Goal: Task Accomplishment & Management: Complete application form

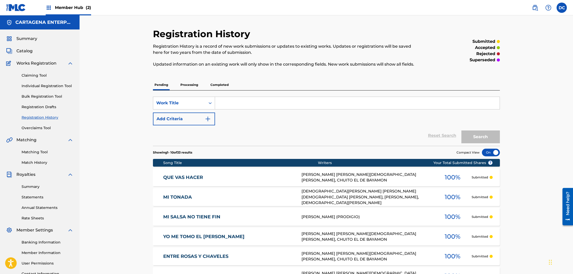
click at [36, 52] on div "Catalog" at bounding box center [39, 51] width 67 height 6
click at [26, 51] on span "Catalog" at bounding box center [24, 51] width 16 height 6
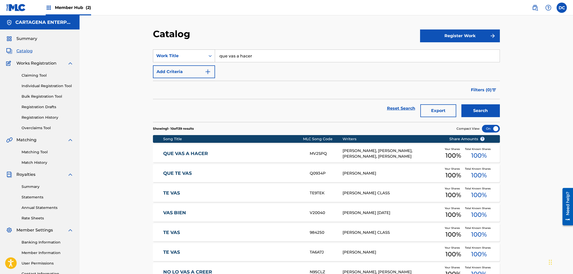
drag, startPoint x: 255, startPoint y: 56, endPoint x: 197, endPoint y: 56, distance: 58.0
click at [197, 56] on div "SearchWithCriteria2ea95955-175a-4659-a97d-c5d9216f31ec Work Title que vas a hac…" at bounding box center [326, 56] width 347 height 13
type input "Deletreando"
click at [462, 105] on button "Search" at bounding box center [481, 111] width 39 height 13
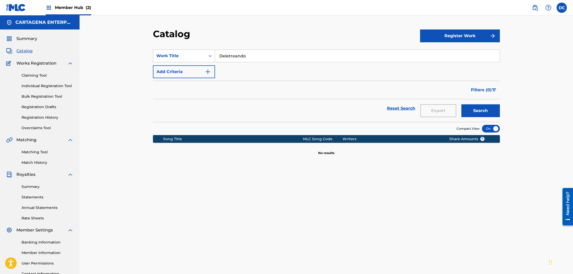
drag, startPoint x: 249, startPoint y: 56, endPoint x: 220, endPoint y: 58, distance: 29.0
click at [220, 58] on input "Deletreando" at bounding box center [357, 56] width 285 height 12
click at [60, 87] on link "Individual Registration Tool" at bounding box center [48, 85] width 52 height 5
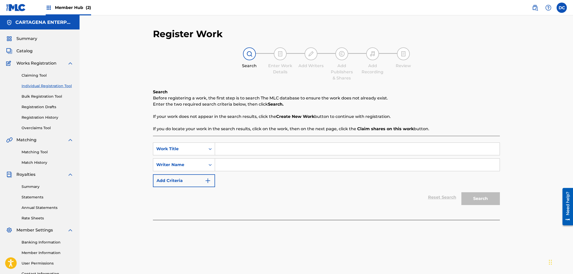
click at [231, 151] on input "Search Form" at bounding box center [357, 149] width 285 height 12
paste input "Deletreando"
type input "Deletreando"
type input "[PERSON_NAME]"
click at [462, 193] on button "Search" at bounding box center [481, 199] width 39 height 13
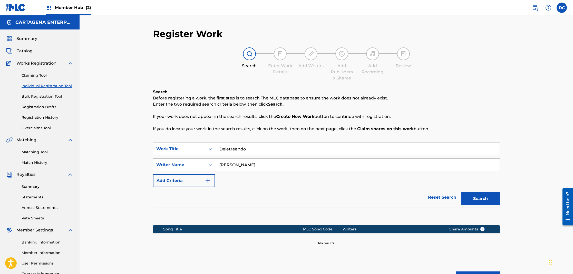
click at [250, 151] on input "Deletreando" at bounding box center [357, 149] width 285 height 12
drag, startPoint x: 250, startPoint y: 151, endPoint x: 158, endPoint y: 146, distance: 92.0
click at [165, 147] on div "SearchWithCriteria9d73be40-a91c-418e-84ad-f68b9c9ca5d6 Work Title Deletreando" at bounding box center [326, 149] width 347 height 13
type input "DELETREANDO LA [DATE]"
type input "[DEMOGRAPHIC_DATA][PERSON_NAME]"
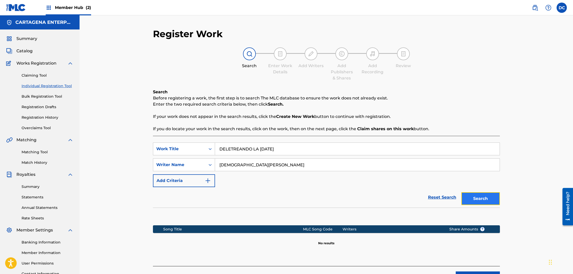
click at [476, 198] on button "Search" at bounding box center [481, 199] width 39 height 13
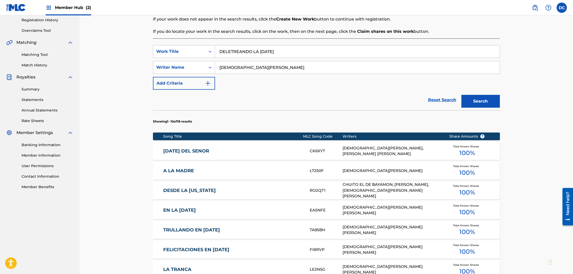
scroll to position [164, 0]
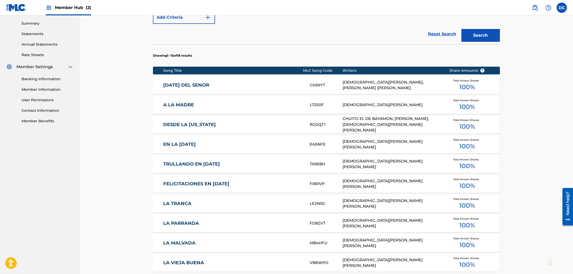
click at [185, 85] on link "[DATE] DEL SENOR" at bounding box center [233, 85] width 140 height 6
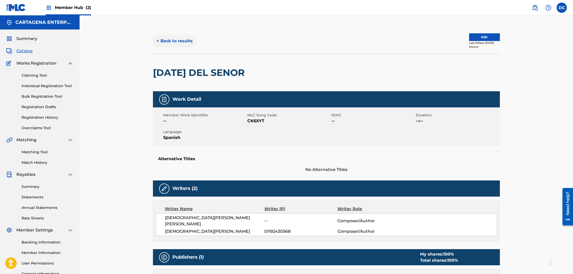
click at [168, 41] on button "< Back to results" at bounding box center [174, 41] width 43 height 13
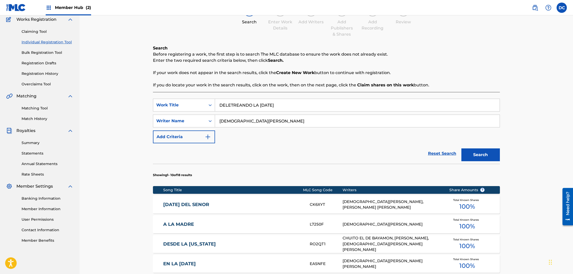
scroll to position [251, 0]
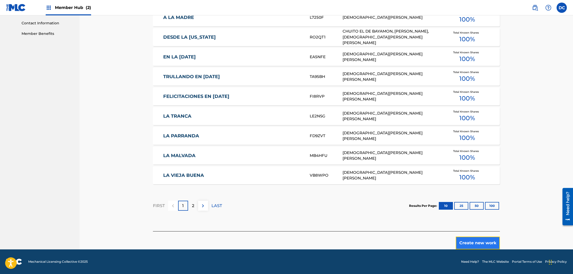
click at [485, 243] on button "Create new work" at bounding box center [478, 243] width 44 height 13
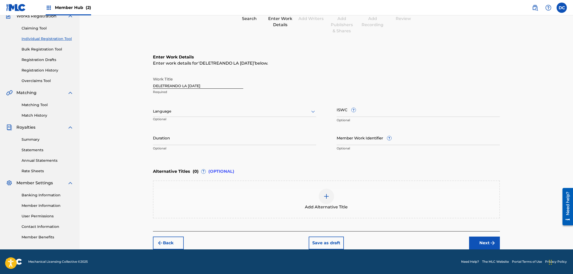
scroll to position [47, 0]
click at [179, 116] on div "Language" at bounding box center [234, 112] width 163 height 11
click at [173, 135] on div "Spanish" at bounding box center [234, 135] width 163 height 12
click at [362, 115] on input "ISWC ?" at bounding box center [418, 110] width 163 height 15
click at [355, 144] on input "Member Work Identifier ?" at bounding box center [418, 138] width 163 height 15
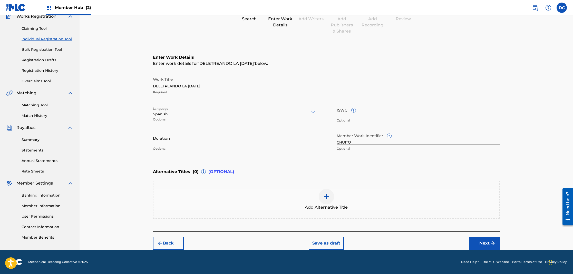
type input "CHUITO"
click at [480, 245] on button "Next" at bounding box center [484, 243] width 31 height 13
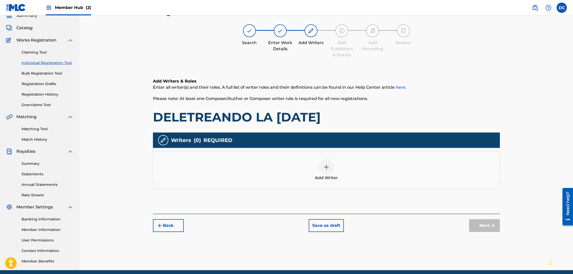
scroll to position [23, 0]
click at [326, 167] on img at bounding box center [327, 167] width 6 height 6
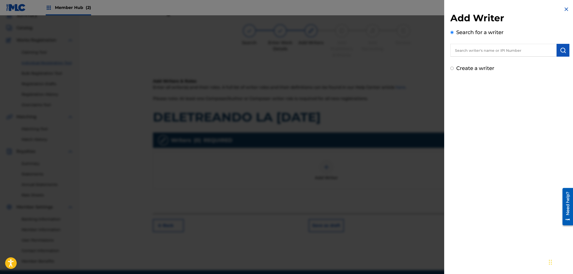
click at [476, 50] on input "text" at bounding box center [504, 50] width 106 height 13
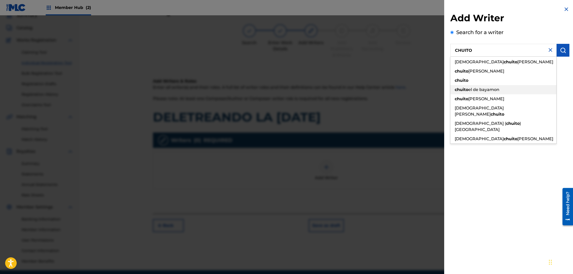
click at [495, 88] on span "el de bayamon" at bounding box center [484, 89] width 31 height 5
type input "chuito el de bayamon"
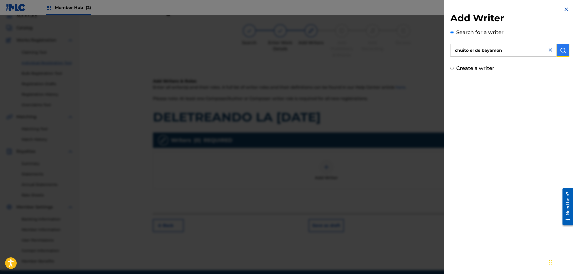
click at [565, 49] on button "submit" at bounding box center [563, 50] width 13 height 13
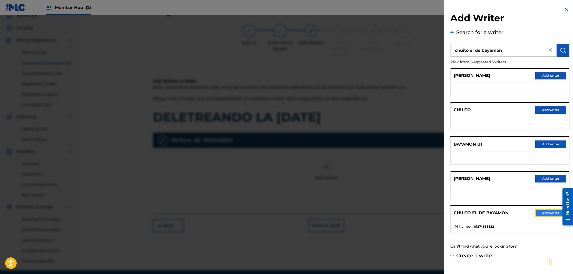
click at [550, 214] on button "Add writer" at bounding box center [551, 214] width 31 height 8
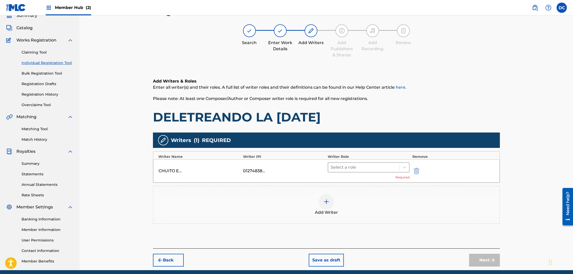
click at [343, 168] on div at bounding box center [364, 167] width 67 height 7
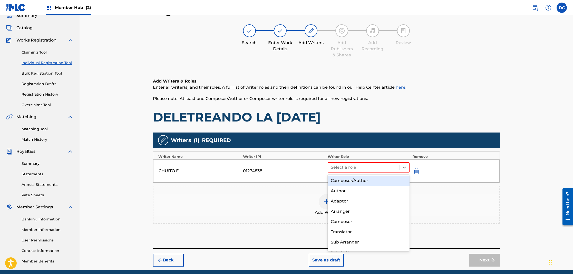
click at [345, 182] on div "Composer/Author" at bounding box center [369, 181] width 82 height 10
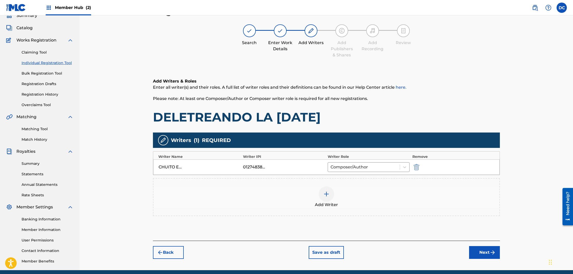
click at [329, 193] on img at bounding box center [327, 194] width 6 height 6
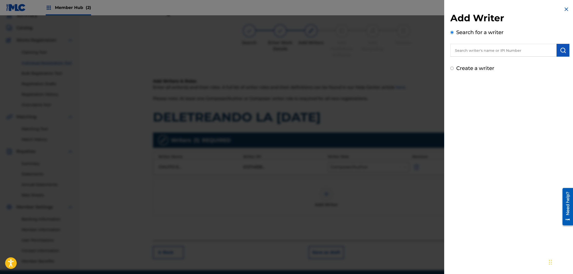
click at [473, 45] on input "text" at bounding box center [504, 50] width 106 height 13
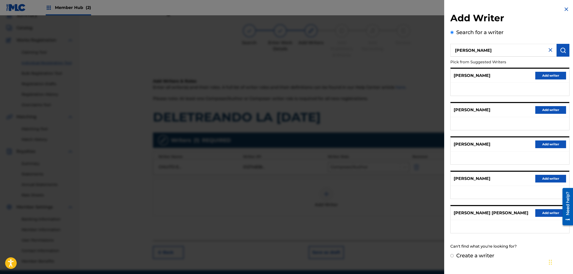
click at [456, 52] on input "[PERSON_NAME]" at bounding box center [504, 50] width 106 height 13
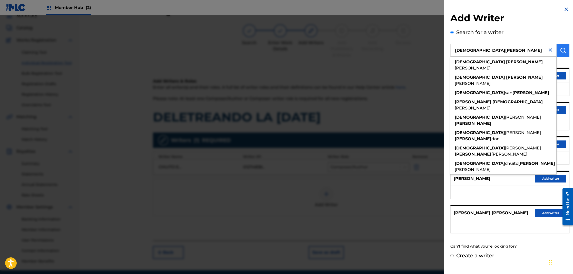
type input "[DEMOGRAPHIC_DATA][PERSON_NAME]"
click at [567, 51] on button "submit" at bounding box center [563, 50] width 13 height 13
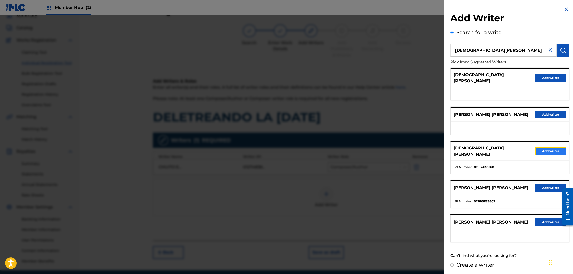
click at [548, 148] on button "Add writer" at bounding box center [551, 152] width 31 height 8
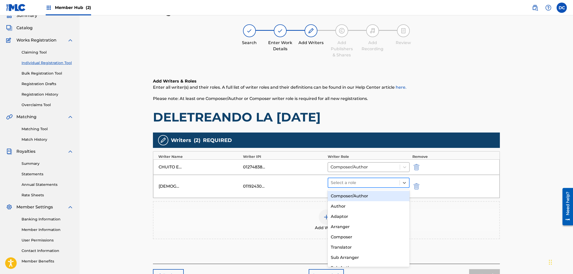
click at [344, 184] on div at bounding box center [364, 182] width 67 height 7
click at [352, 198] on div "Composer/Author" at bounding box center [369, 196] width 82 height 10
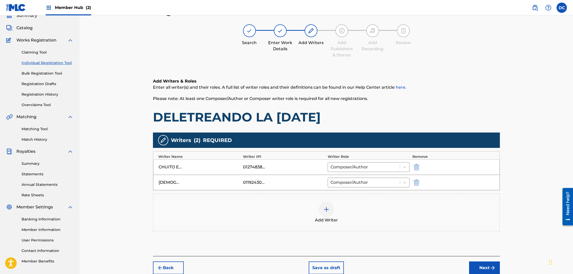
click at [327, 211] on img at bounding box center [327, 210] width 6 height 6
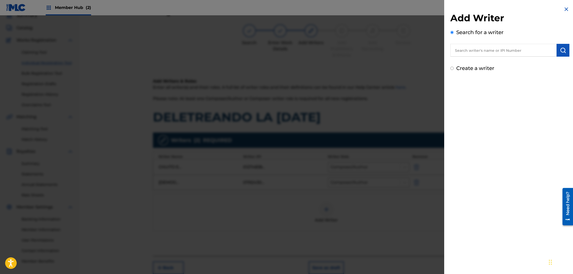
click at [466, 47] on input "text" at bounding box center [504, 50] width 106 height 13
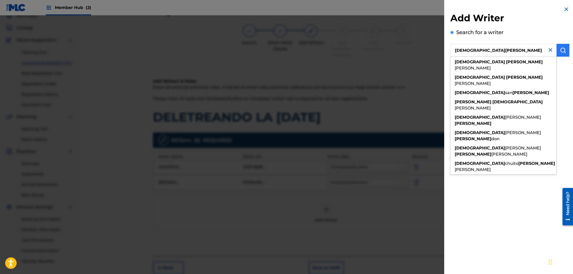
type input "[DEMOGRAPHIC_DATA][PERSON_NAME]"
click at [558, 50] on button "submit" at bounding box center [563, 50] width 13 height 13
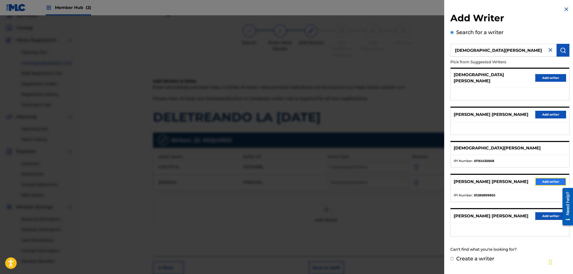
click at [542, 178] on button "Add writer" at bounding box center [551, 182] width 31 height 8
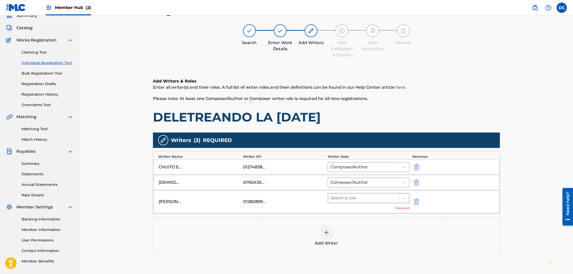
click at [354, 199] on div at bounding box center [364, 198] width 67 height 7
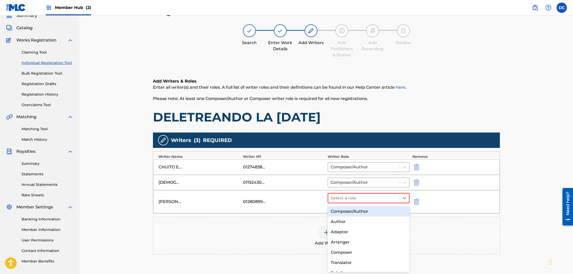
click at [356, 209] on div "Composer/Author" at bounding box center [369, 212] width 82 height 10
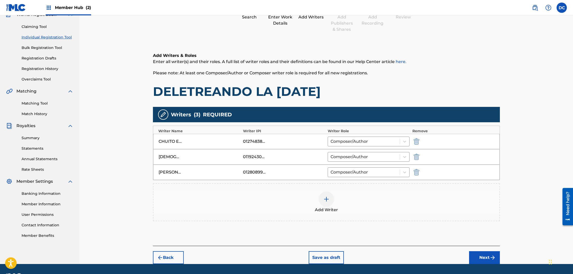
scroll to position [63, 0]
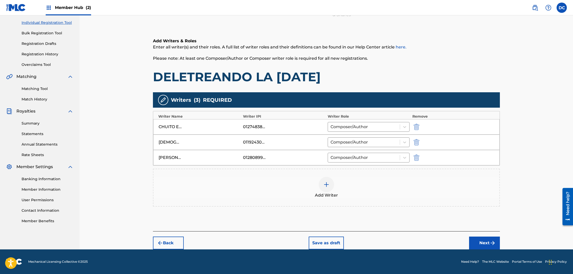
click at [327, 185] on img at bounding box center [327, 185] width 6 height 6
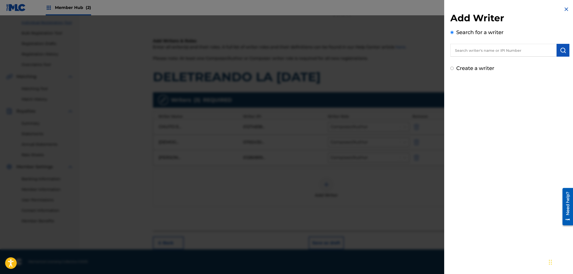
click at [463, 50] on input "text" at bounding box center [504, 50] width 106 height 13
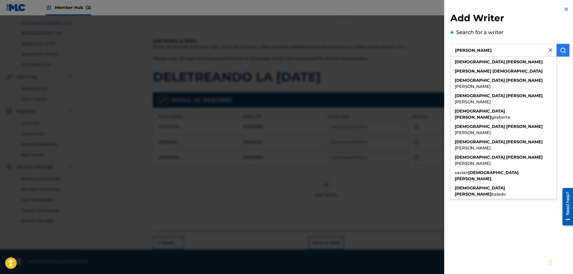
type input "[PERSON_NAME]"
click at [562, 49] on img "submit" at bounding box center [563, 50] width 6 height 6
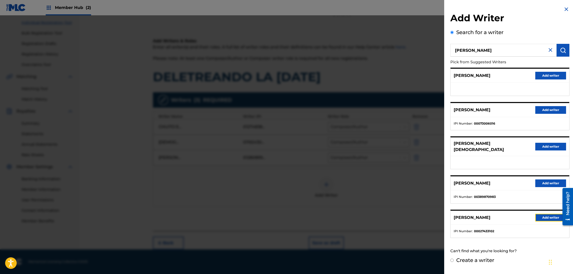
click at [553, 214] on button "Add writer" at bounding box center [551, 218] width 31 height 8
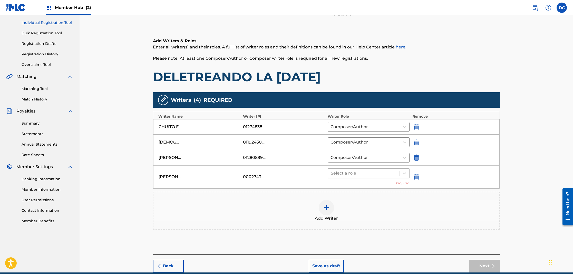
click at [364, 174] on div at bounding box center [364, 173] width 67 height 7
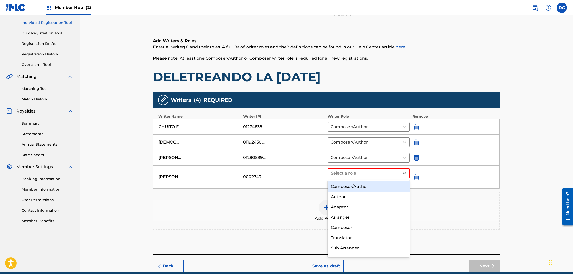
click at [358, 188] on div "Composer/Author" at bounding box center [369, 187] width 82 height 10
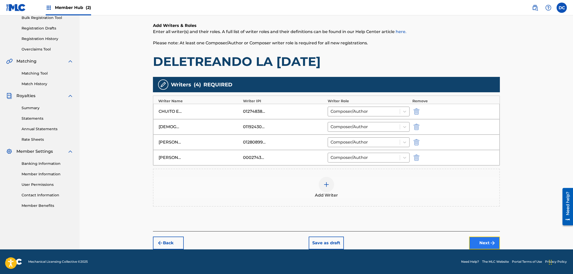
click at [474, 241] on button "Next" at bounding box center [484, 243] width 31 height 13
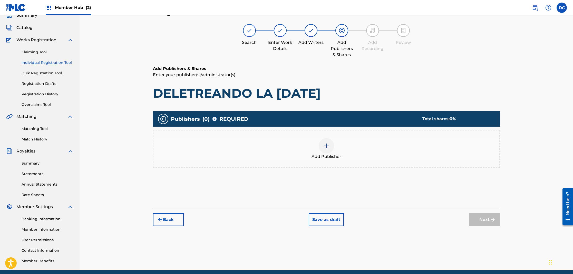
scroll to position [23, 0]
click at [324, 146] on img at bounding box center [327, 146] width 6 height 6
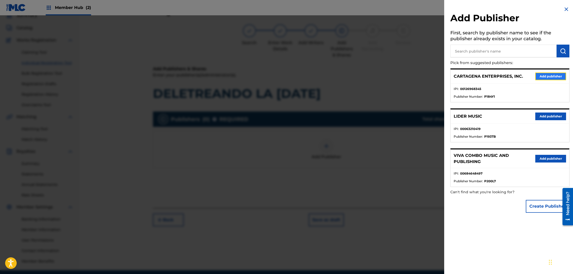
click at [542, 76] on button "Add publisher" at bounding box center [551, 77] width 31 height 8
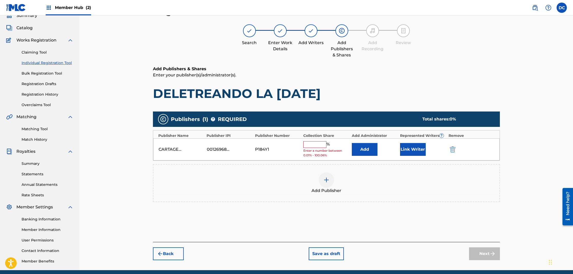
click at [322, 146] on input "text" at bounding box center [314, 144] width 23 height 7
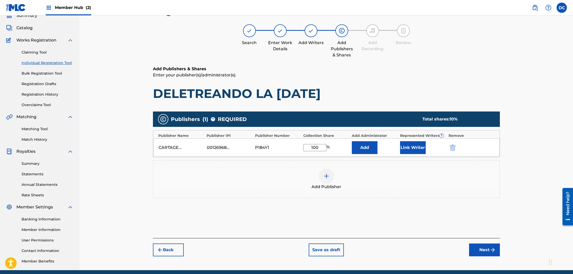
type input "100"
click at [405, 149] on button "Link Writer" at bounding box center [413, 147] width 26 height 13
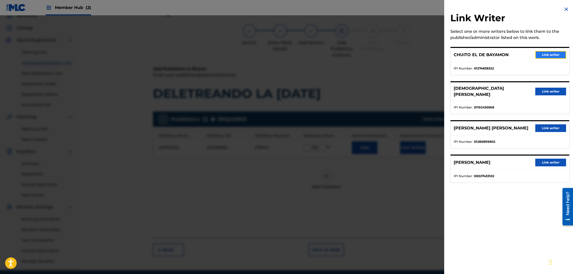
click at [549, 56] on button "Link writer" at bounding box center [551, 55] width 31 height 8
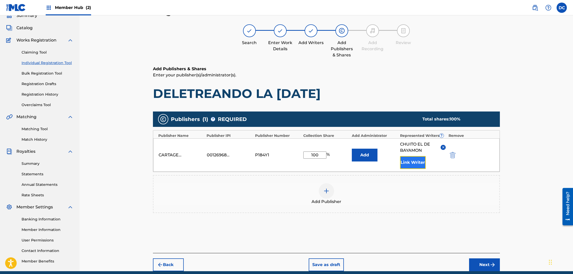
click at [419, 162] on button "Link Writer" at bounding box center [413, 162] width 26 height 13
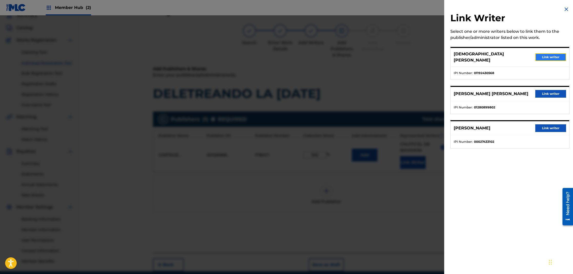
click at [552, 55] on button "Link writer" at bounding box center [551, 57] width 31 height 8
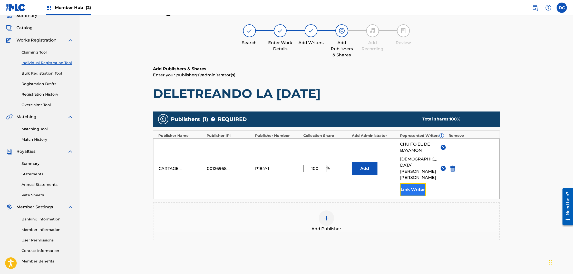
click at [412, 184] on button "Link Writer" at bounding box center [413, 190] width 26 height 13
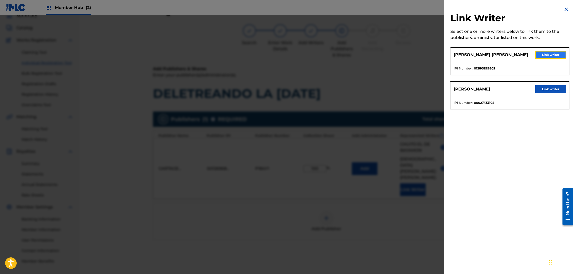
click at [553, 54] on button "Link writer" at bounding box center [551, 55] width 31 height 8
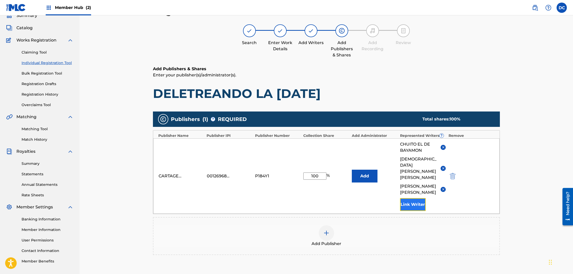
click at [412, 198] on button "Link Writer" at bounding box center [413, 204] width 26 height 13
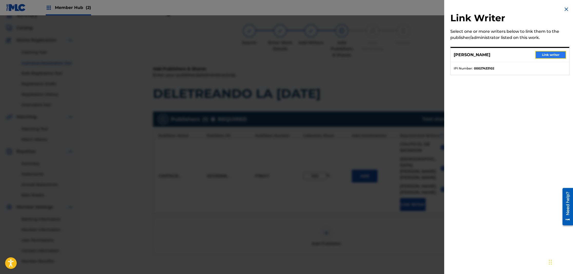
click at [546, 53] on button "Link writer" at bounding box center [551, 55] width 31 height 8
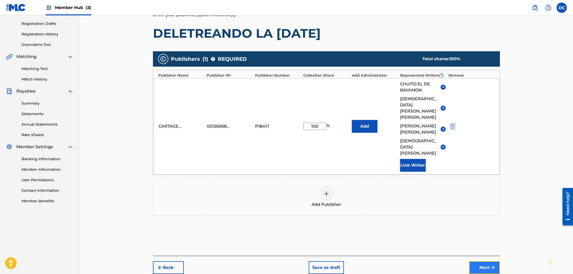
click at [489, 262] on button "Next" at bounding box center [484, 268] width 31 height 13
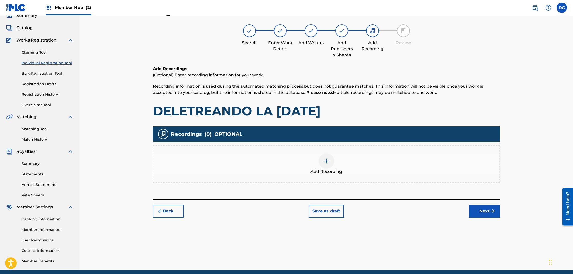
click at [322, 165] on div at bounding box center [326, 161] width 15 height 15
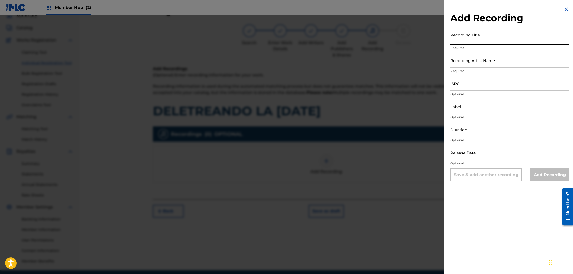
click at [485, 42] on input "Recording Title" at bounding box center [510, 37] width 119 height 15
type input "CHUITO"
type input "B"
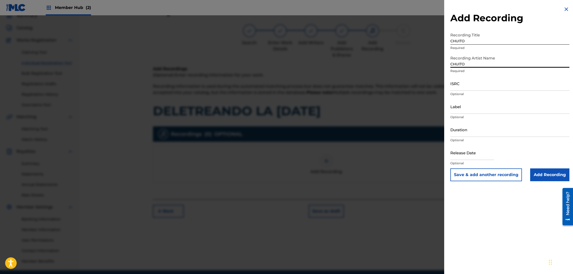
type input "CHUITO EL DE BAYAMON"
click at [551, 176] on input "Add Recording" at bounding box center [549, 175] width 39 height 13
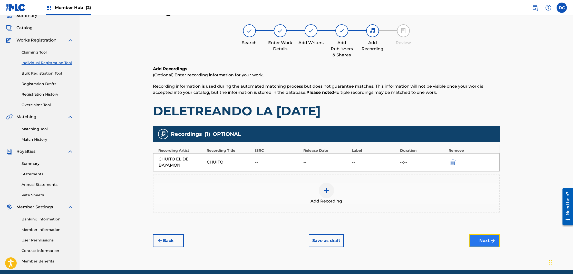
click at [490, 241] on img "submit" at bounding box center [493, 241] width 6 height 6
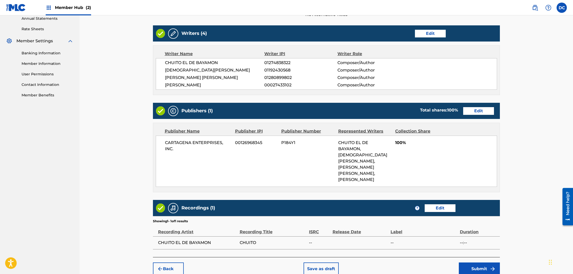
scroll to position [202, 0]
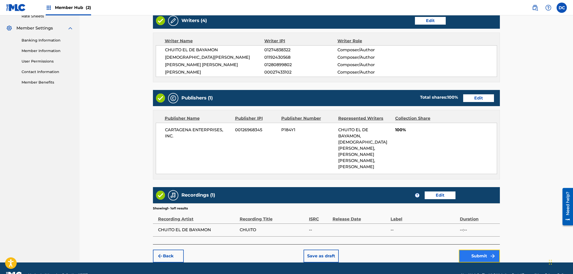
click at [488, 250] on button "Submit" at bounding box center [479, 256] width 41 height 13
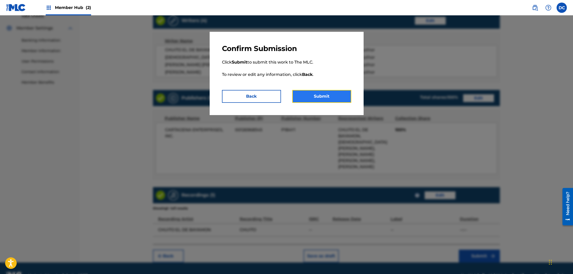
click at [319, 98] on button "Submit" at bounding box center [321, 96] width 59 height 13
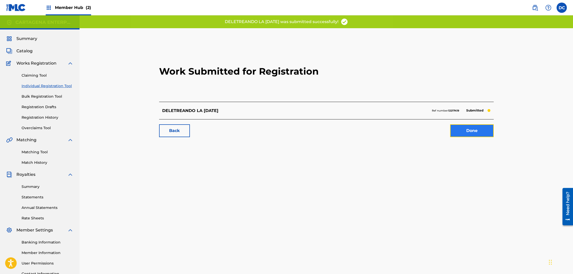
click at [460, 133] on link "Done" at bounding box center [472, 131] width 44 height 13
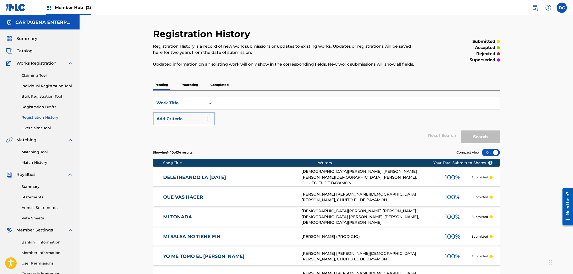
drag, startPoint x: 161, startPoint y: 179, endPoint x: 221, endPoint y: 181, distance: 59.9
click at [221, 181] on div "DELETREANDO LA [DATE] [DEMOGRAPHIC_DATA][PERSON_NAME], [PERSON_NAME] [PERSON_NA…" at bounding box center [326, 178] width 347 height 18
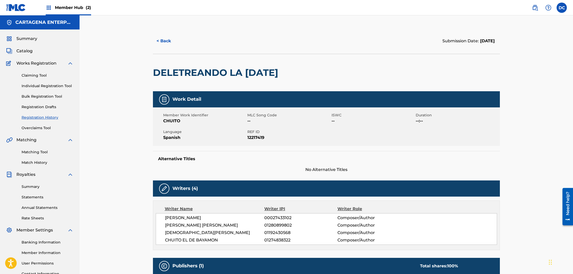
drag, startPoint x: 223, startPoint y: 179, endPoint x: 246, endPoint y: 86, distance: 95.4
click at [246, 86] on div "< Back Submission Date: [DATE] DELETREANDO LA [DATE] Work Detail Member Work Id…" at bounding box center [326, 226] width 347 height 397
drag, startPoint x: 153, startPoint y: 71, endPoint x: 288, endPoint y: 76, distance: 134.6
click at [281, 76] on h2 "DELETREANDO LA [DATE]" at bounding box center [217, 73] width 128 height 12
copy h2 "DELETREANDO LA [DATE]"
